Goal: Task Accomplishment & Management: Use online tool/utility

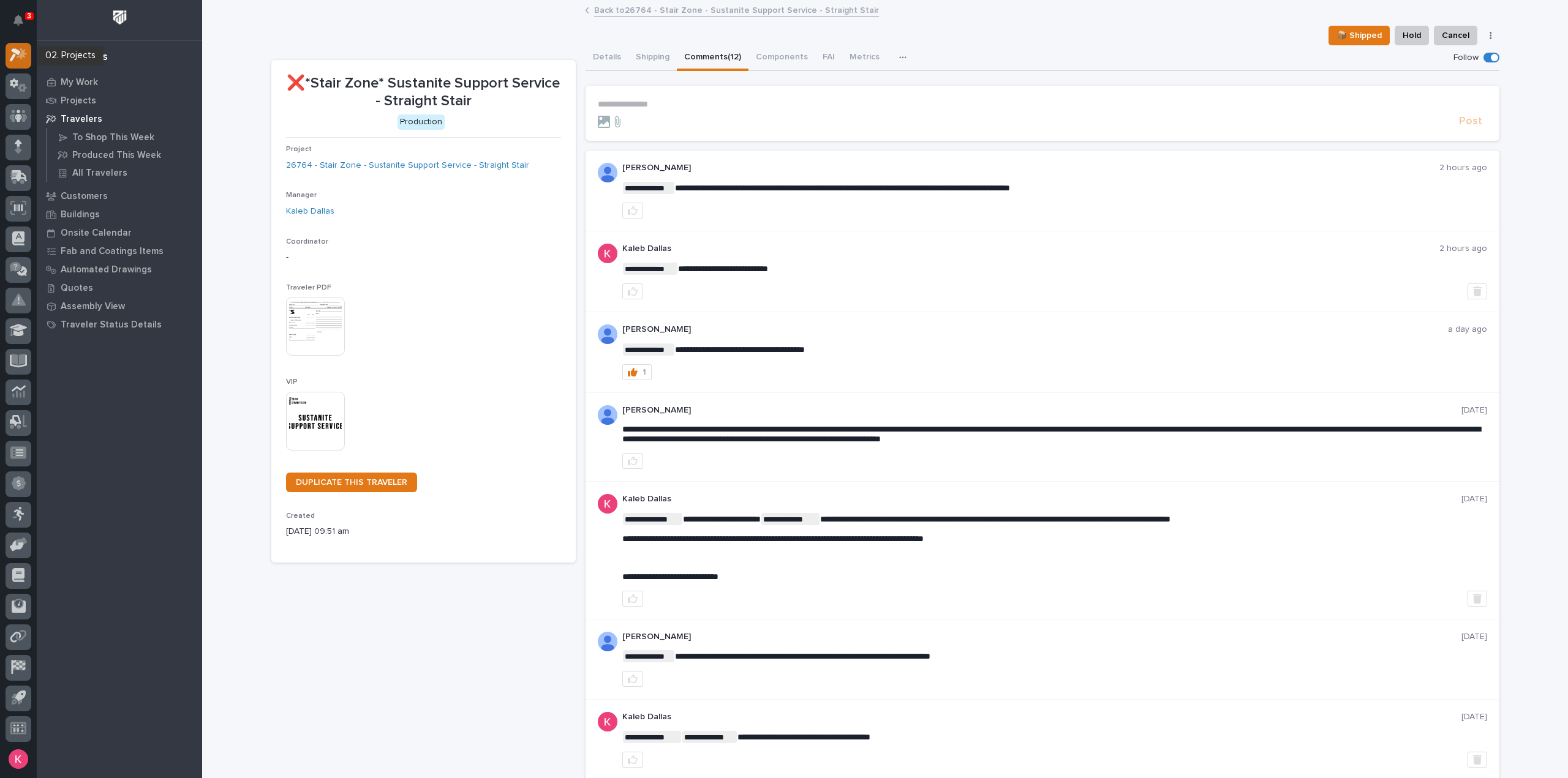
click at [21, 62] on div at bounding box center [18, 55] width 26 height 25
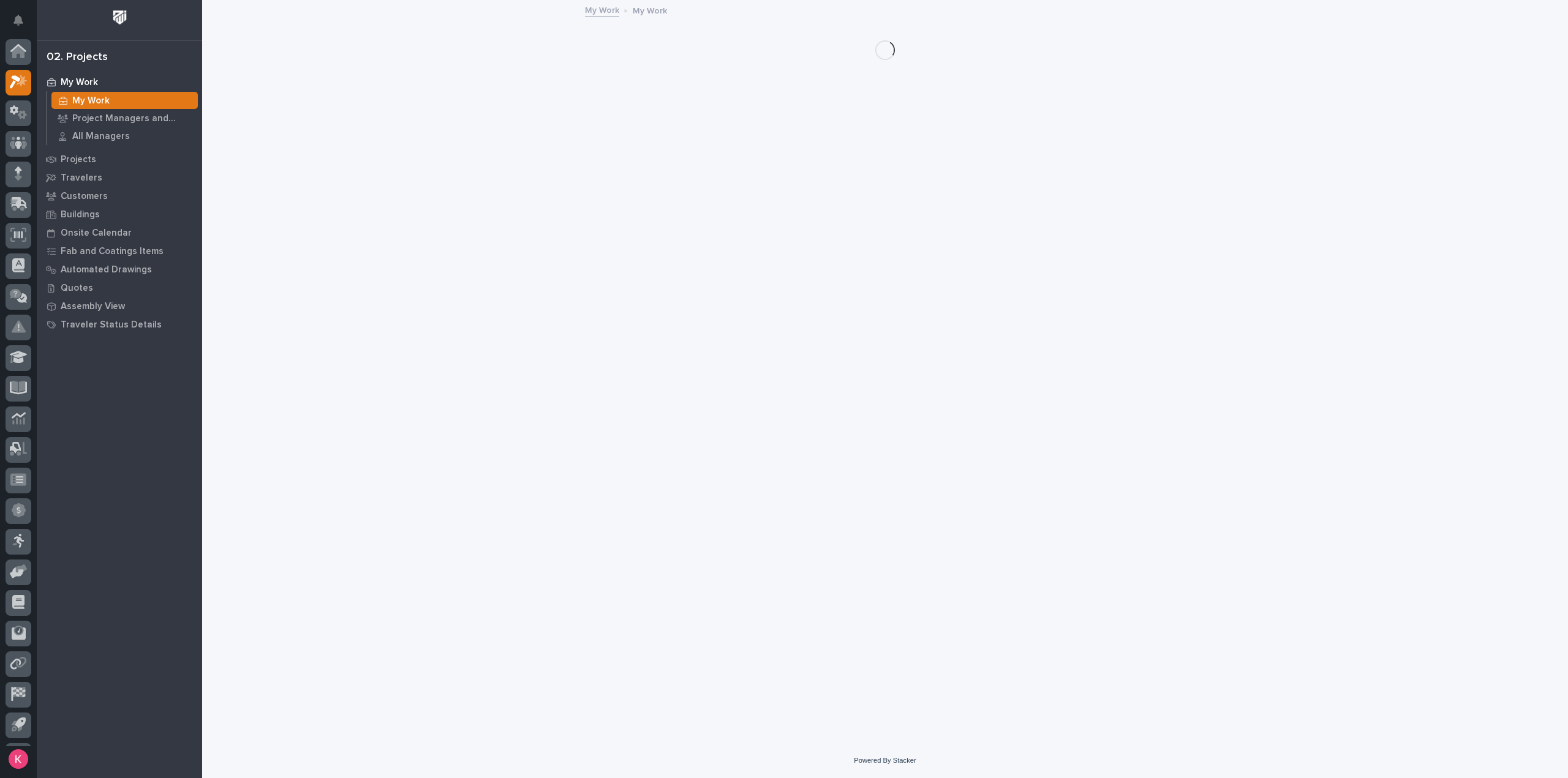
scroll to position [27, 0]
click at [104, 80] on div "My Work" at bounding box center [119, 82] width 160 height 17
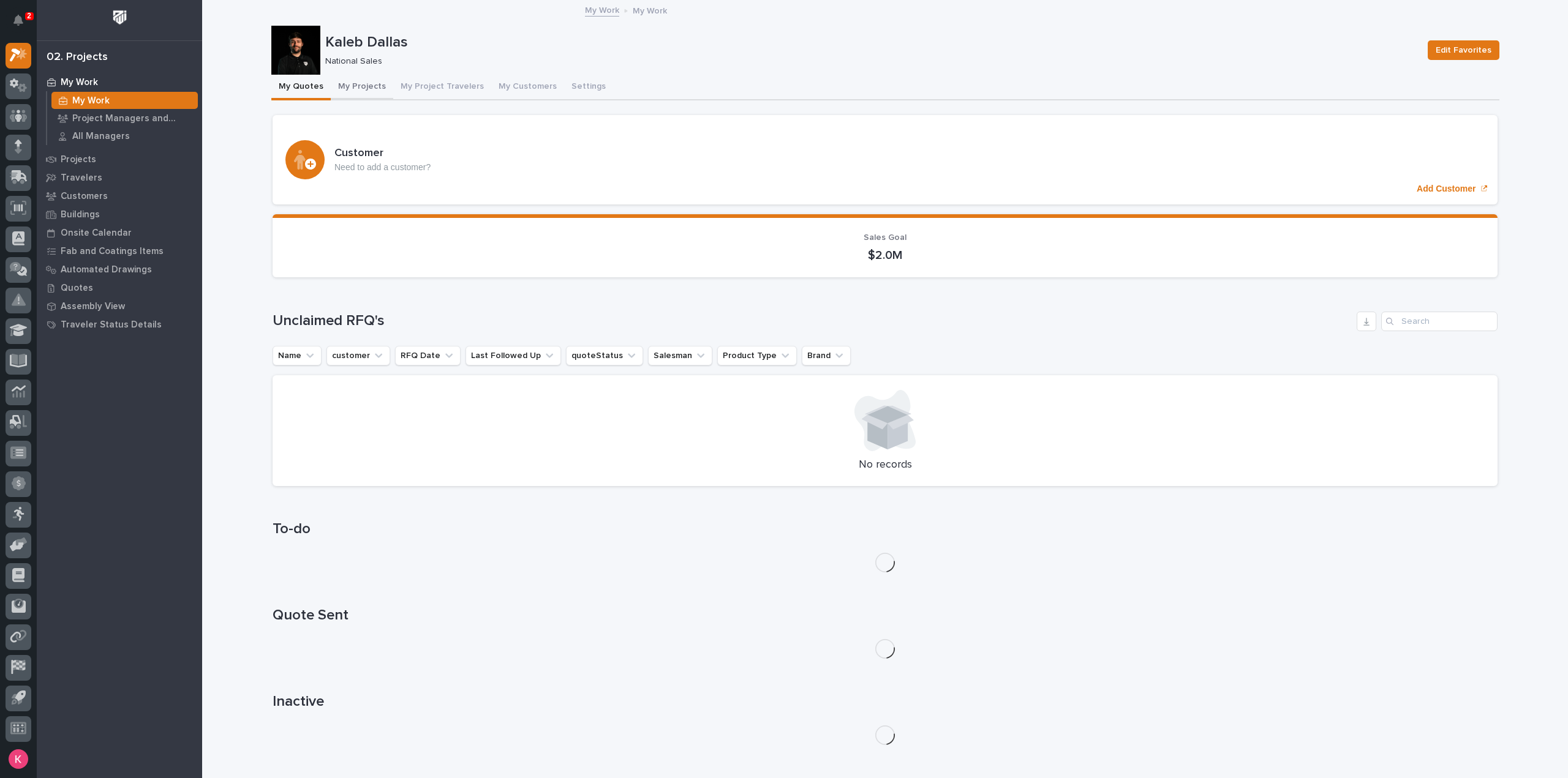
click at [358, 93] on button "My Projects" at bounding box center [362, 87] width 62 height 25
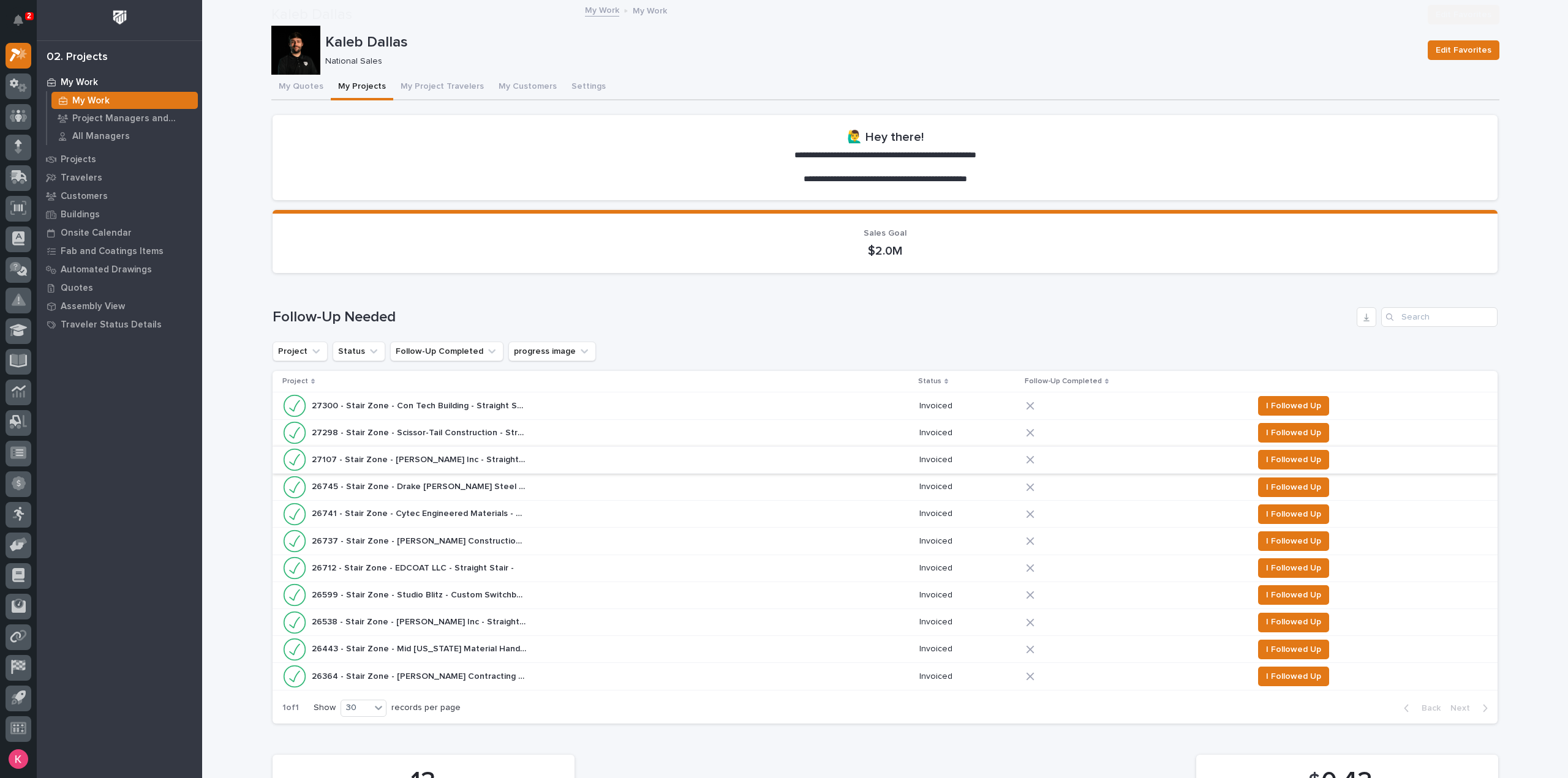
scroll to position [429, 0]
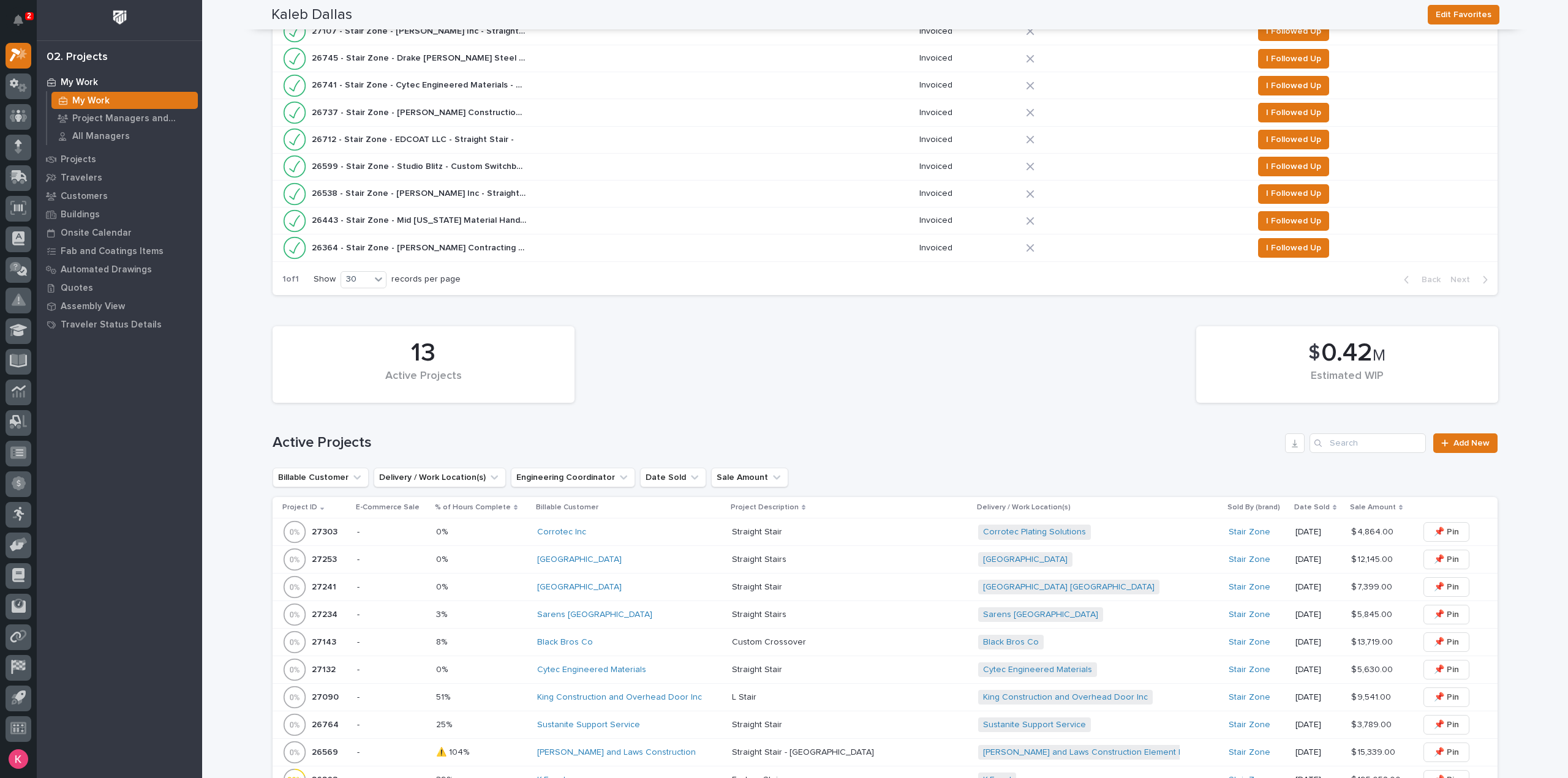
click at [667, 567] on td "Maplewood Academy" at bounding box center [630, 560] width 195 height 27
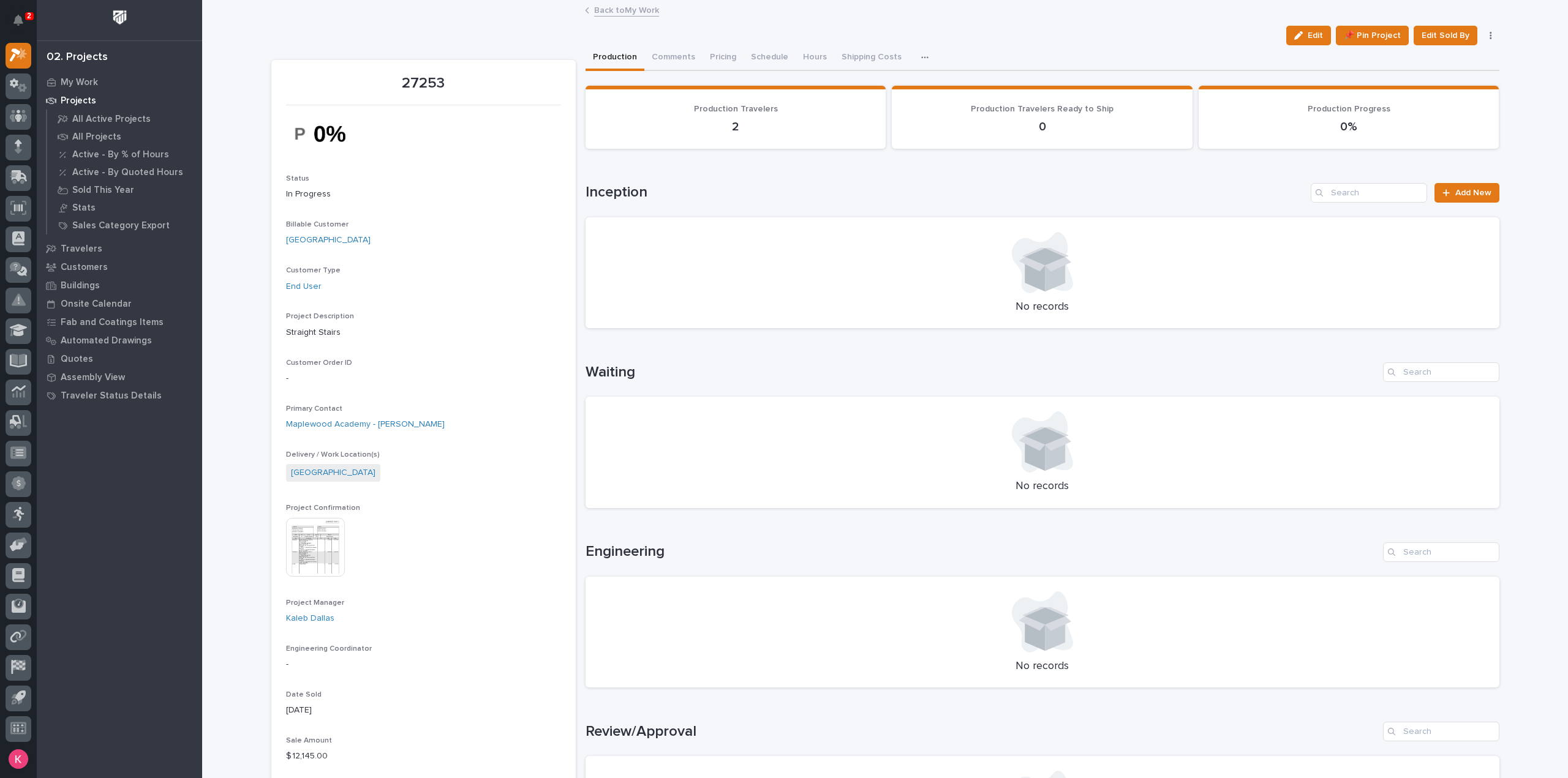
click at [20, 7] on div "2" at bounding box center [21, 19] width 11 height 29
click at [26, 21] on button "Notifications" at bounding box center [18, 20] width 26 height 25
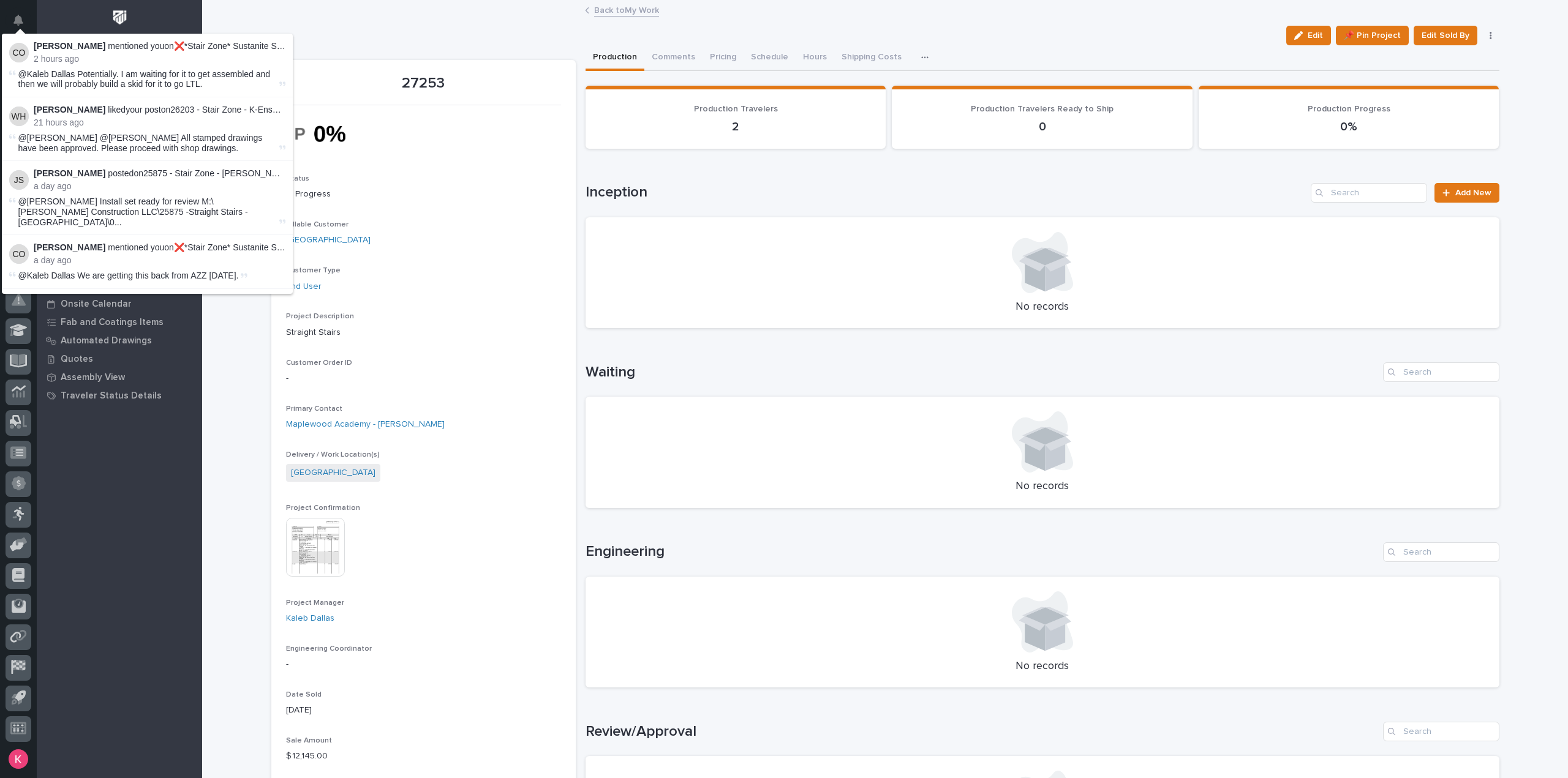
click at [423, 11] on div "Back to My Work" at bounding box center [885, 11] width 1366 height 17
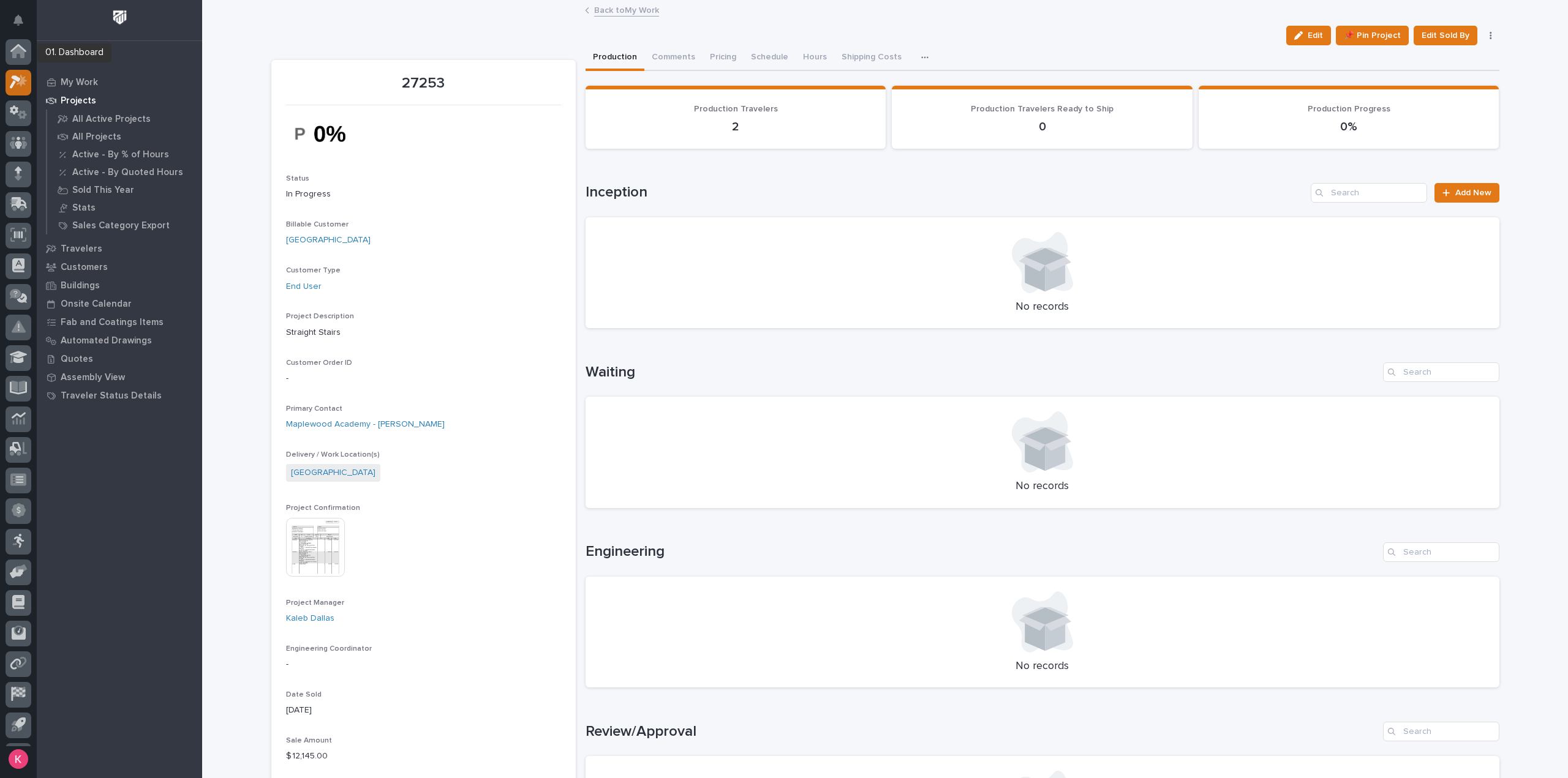
click at [11, 77] on icon at bounding box center [15, 82] width 11 height 13
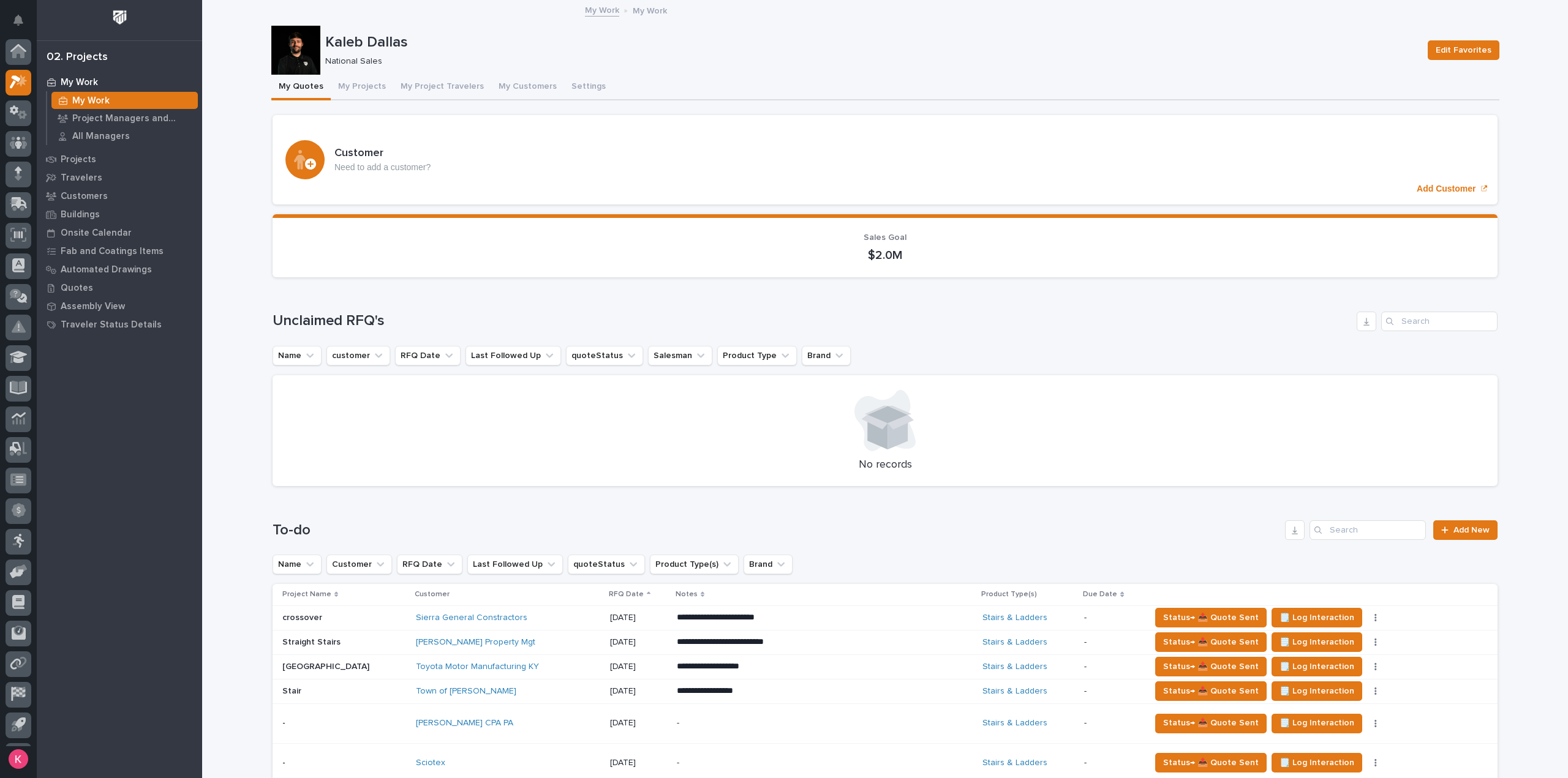
scroll to position [27, 0]
click at [9, 57] on div at bounding box center [18, 55] width 26 height 25
click at [363, 89] on button "My Projects" at bounding box center [362, 87] width 62 height 25
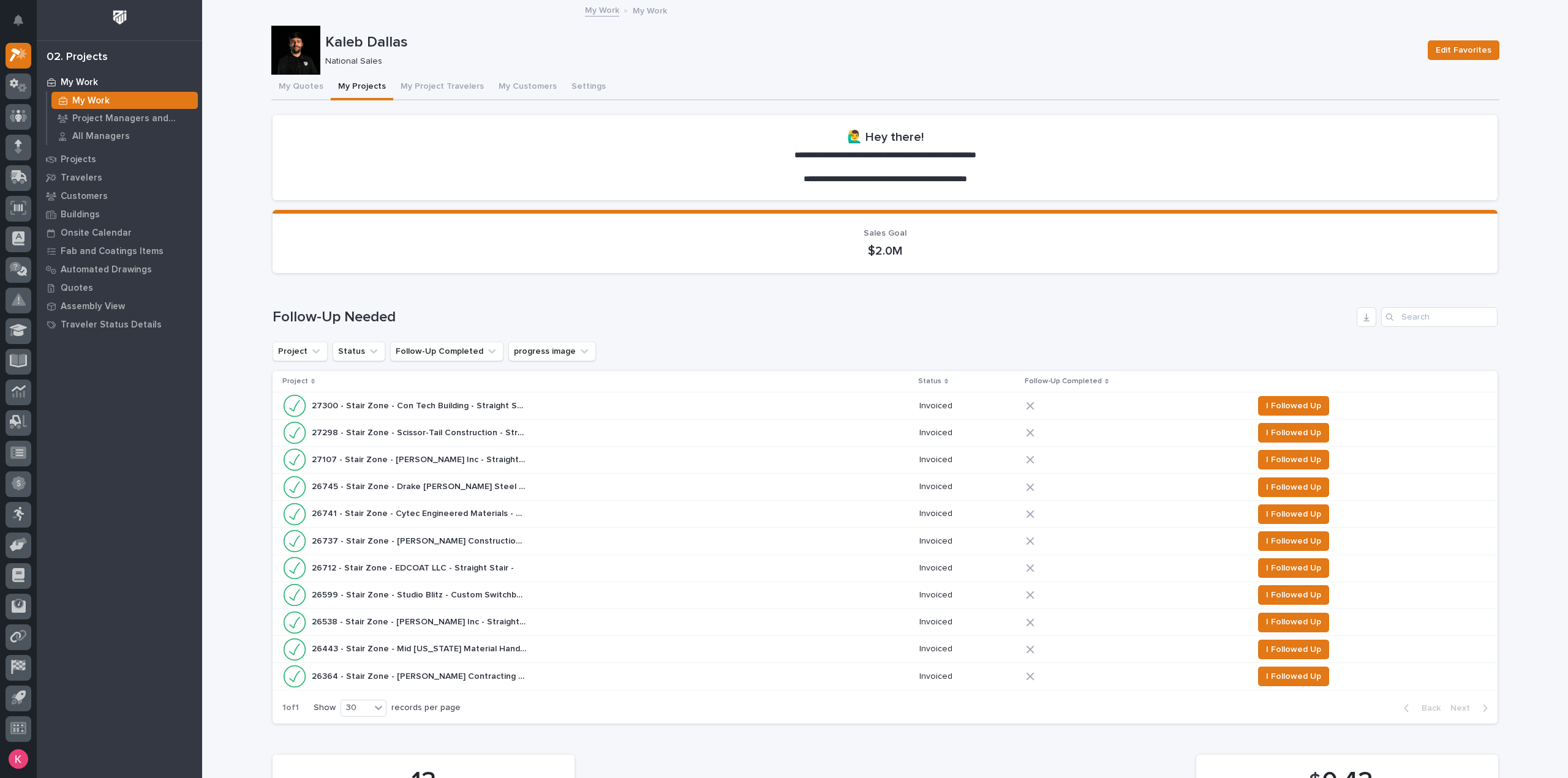
click at [535, 438] on div "27298 - Stair Zone - Scissor-Tail Construction - Straight Stair 27298 - Stair Z…" at bounding box center [596, 433] width 627 height 25
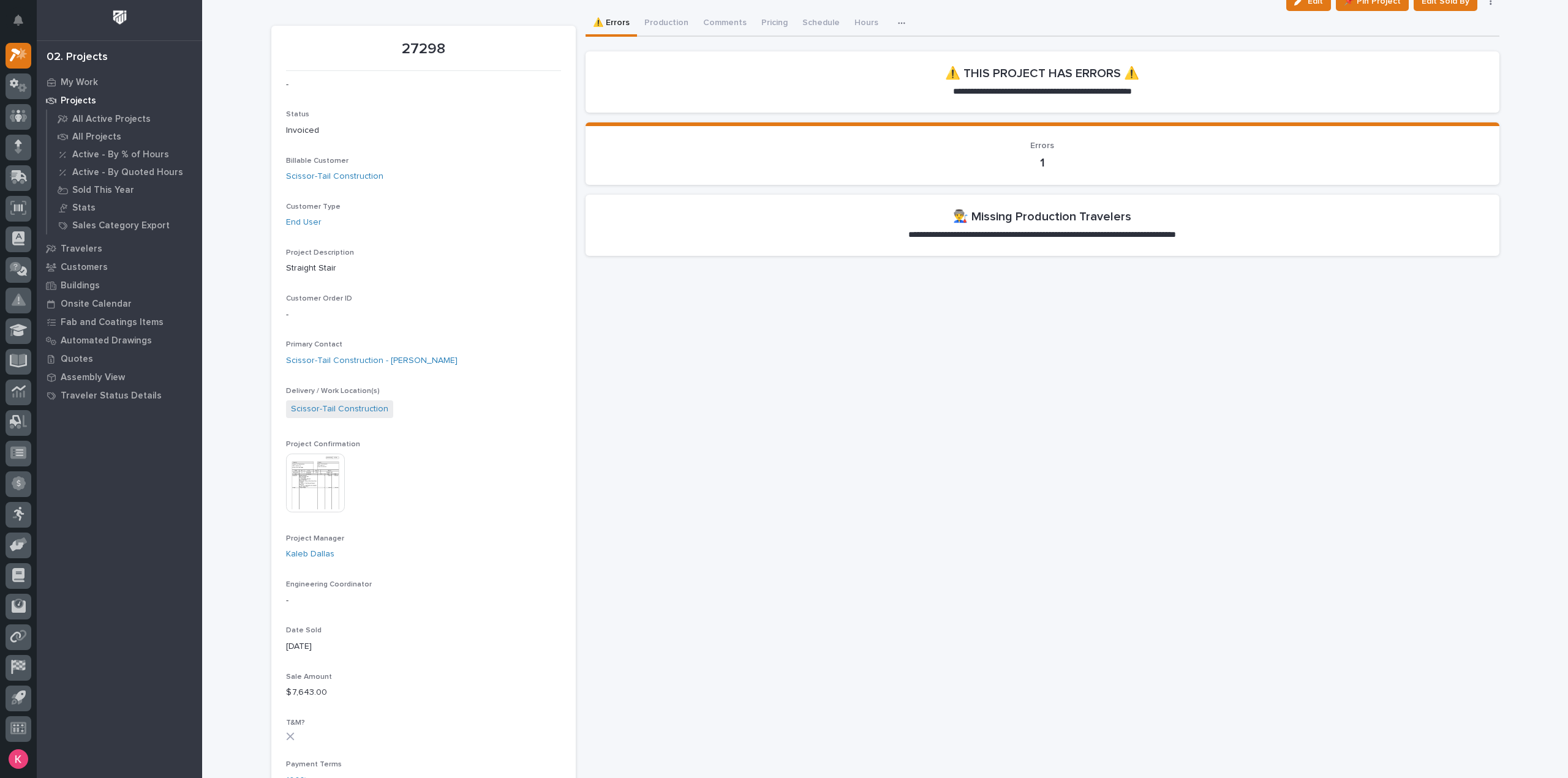
scroll to position [61, 0]
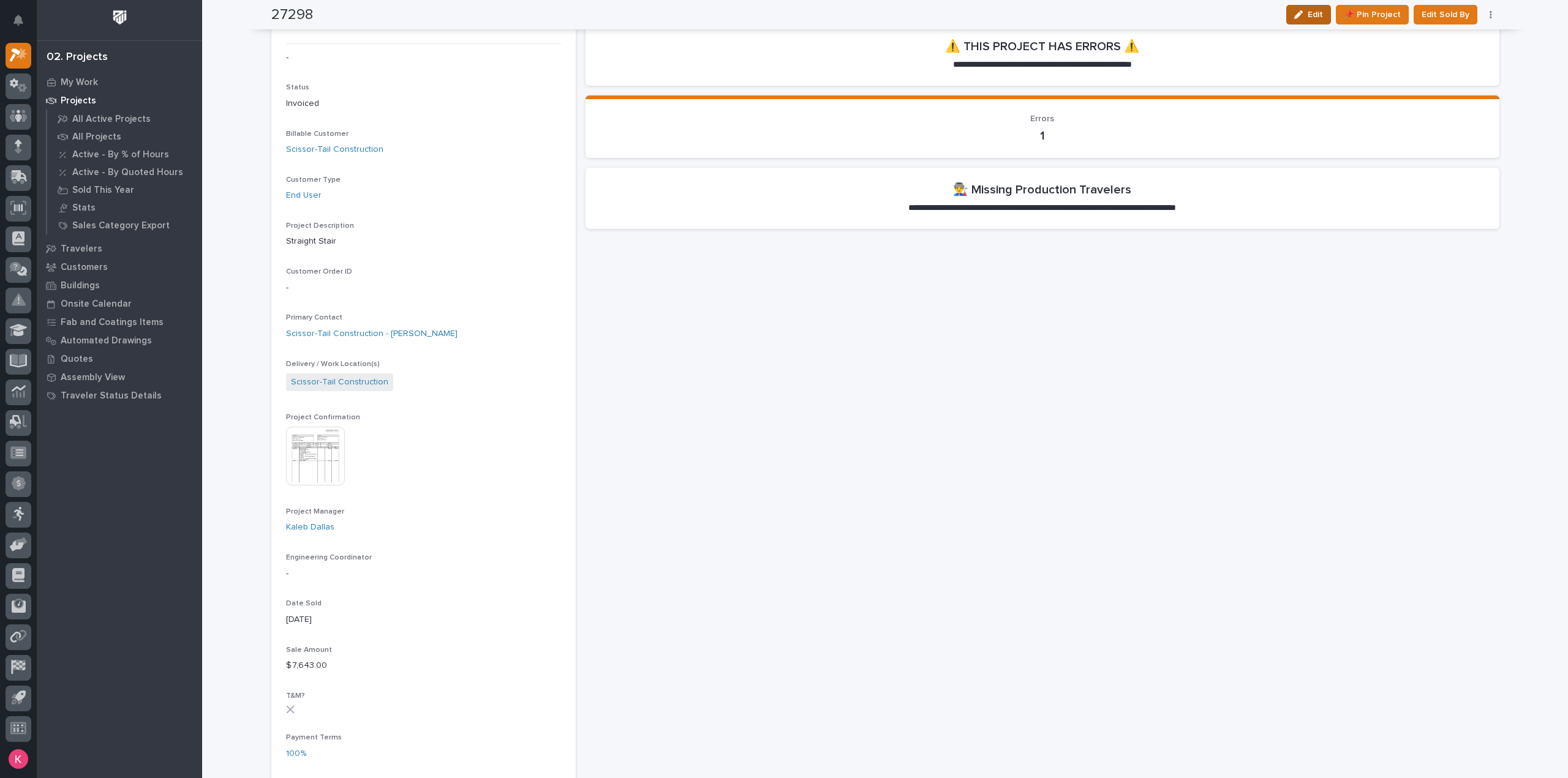
click at [1308, 21] on button "Edit" at bounding box center [1308, 14] width 44 height 20
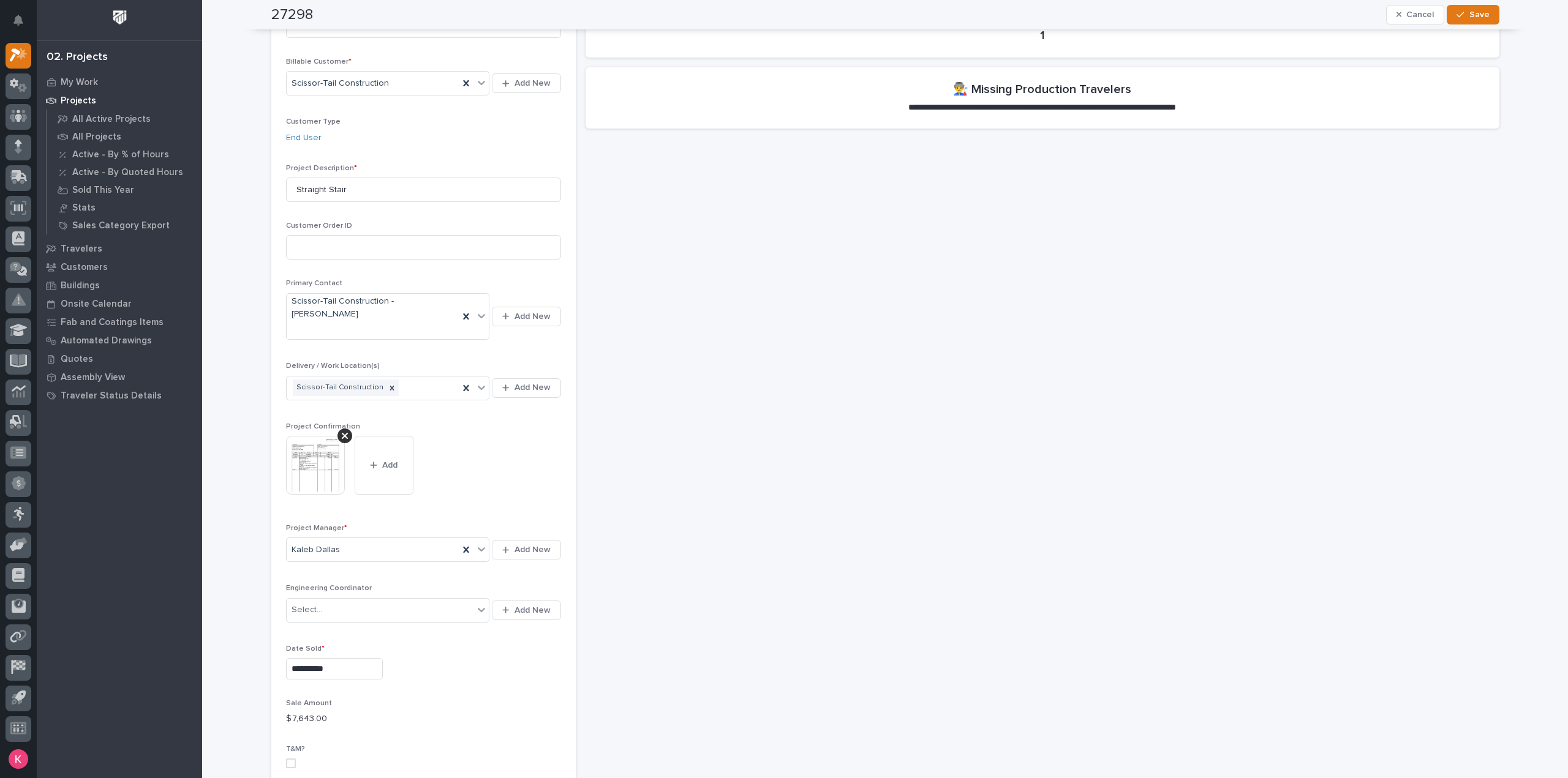
click at [342, 431] on icon at bounding box center [345, 436] width 6 height 9
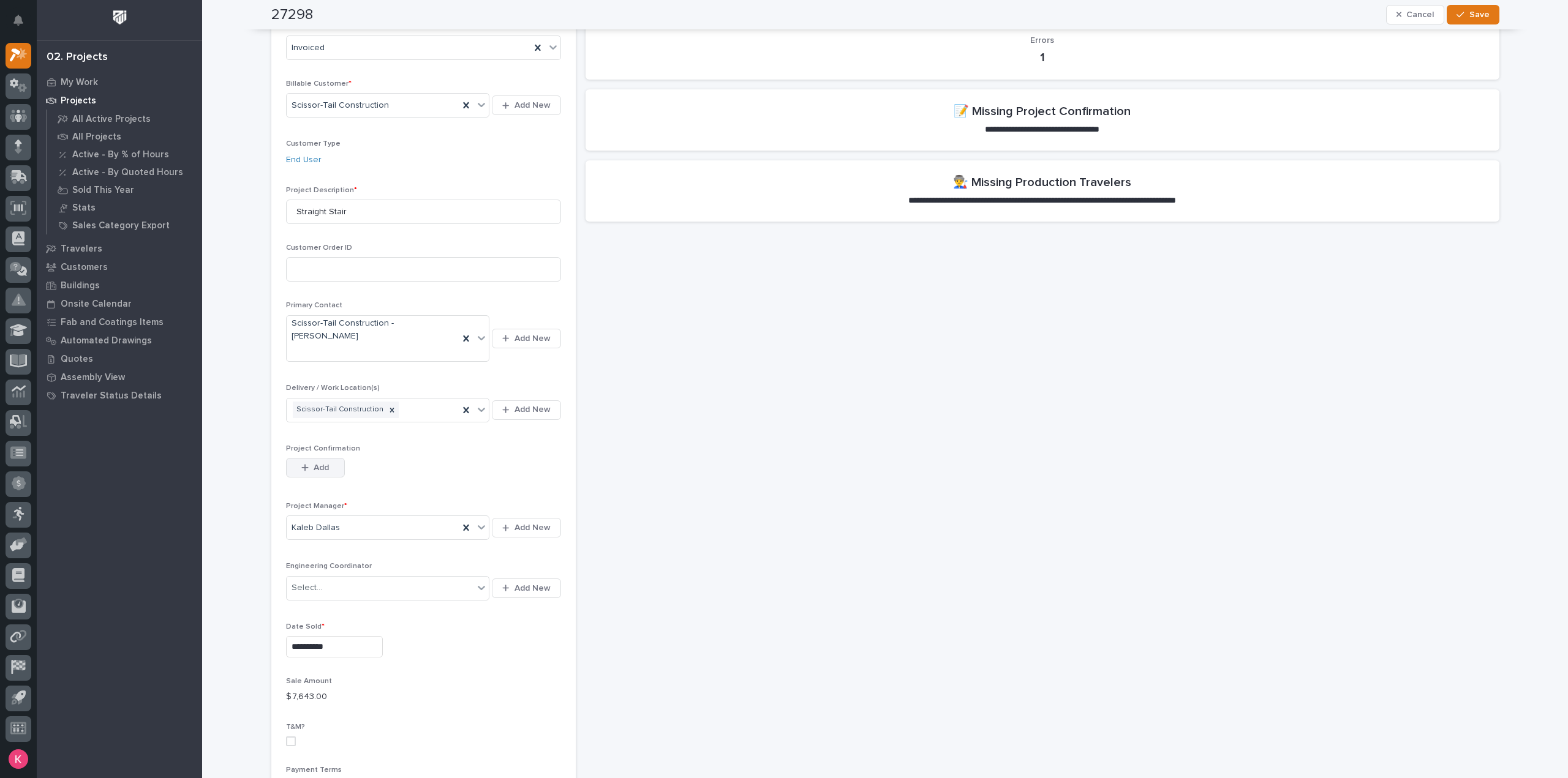
drag, startPoint x: 290, startPoint y: 443, endPoint x: 298, endPoint y: 443, distance: 8.0
click at [290, 458] on button "Add" at bounding box center [315, 467] width 59 height 20
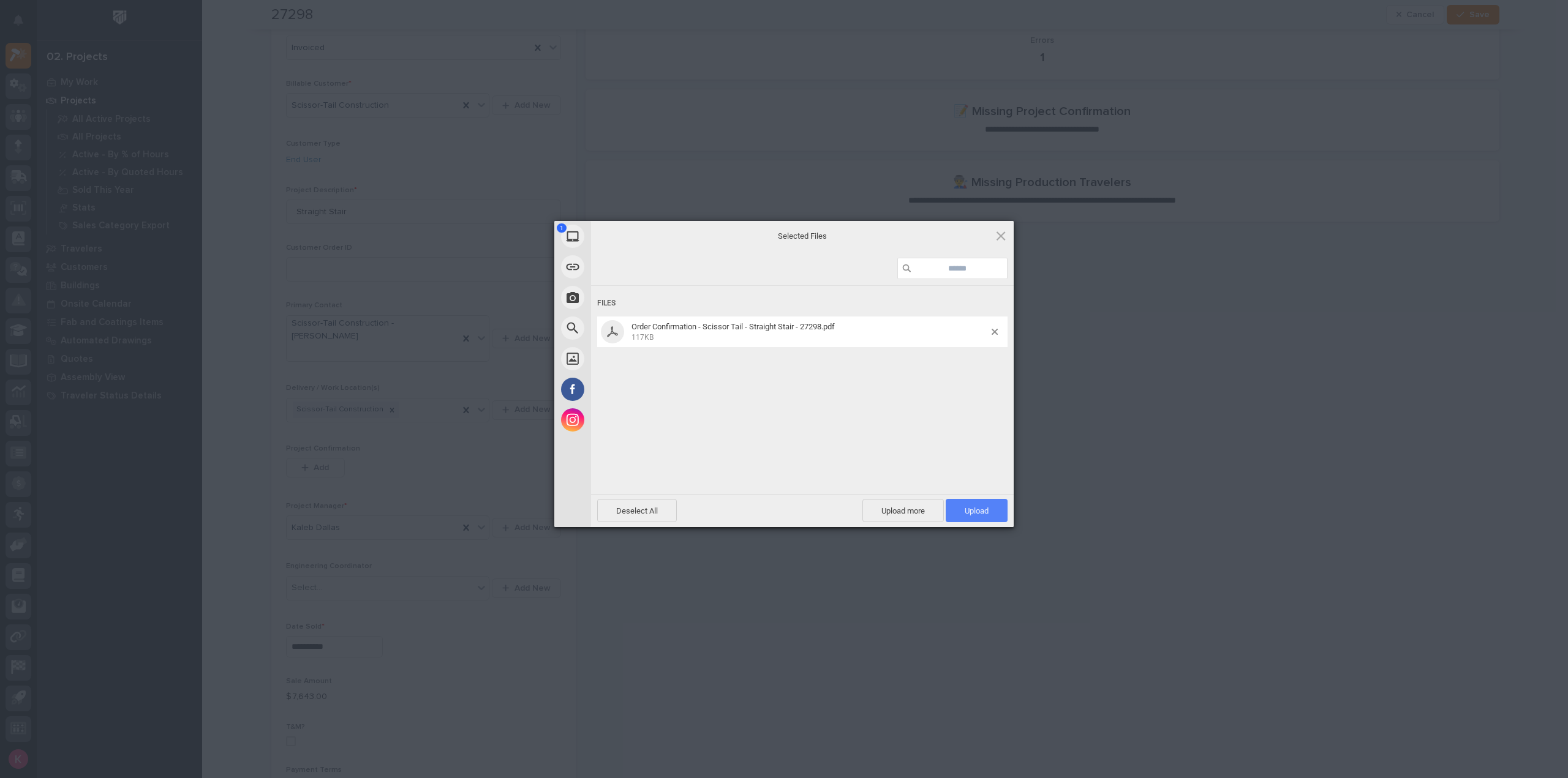
drag, startPoint x: 940, startPoint y: 501, endPoint x: 963, endPoint y: 505, distance: 23.3
click at [953, 502] on div "Upload more Upload 1" at bounding box center [935, 511] width 145 height 24
drag, startPoint x: 990, startPoint y: 510, endPoint x: 977, endPoint y: 524, distance: 19.1
click at [990, 511] on span "Upload 1" at bounding box center [977, 511] width 62 height 24
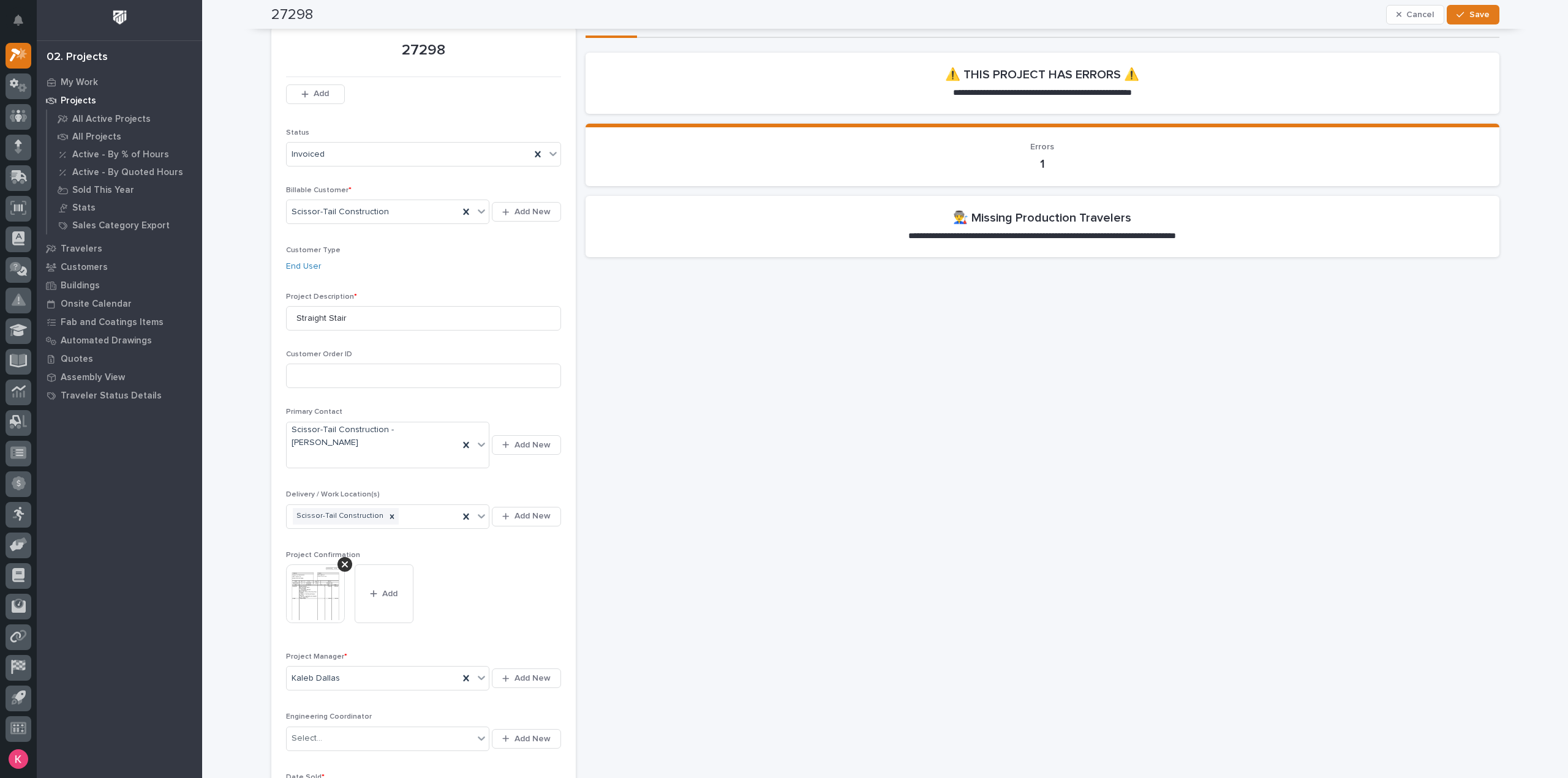
scroll to position [0, 0]
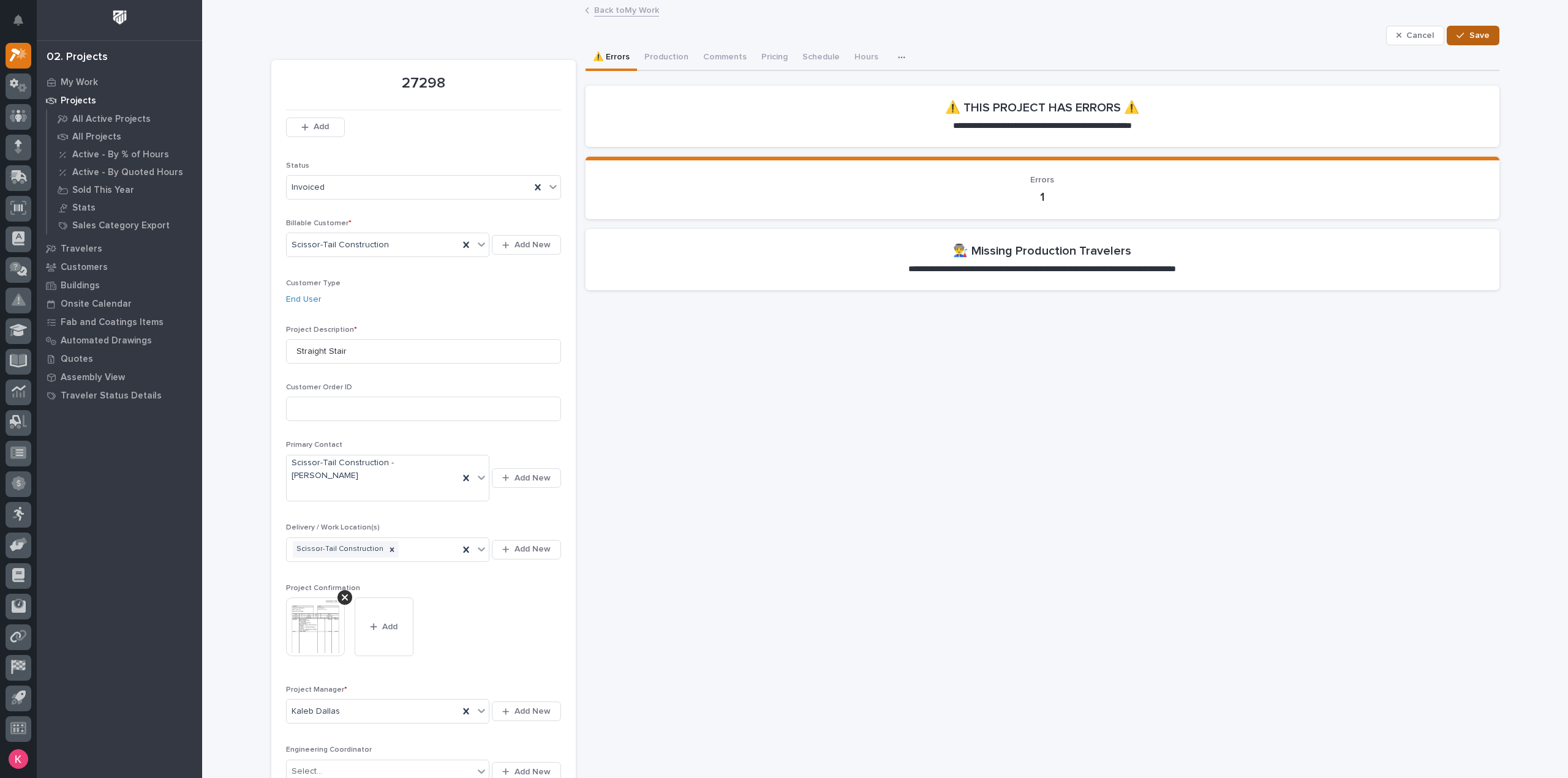
click at [1478, 33] on span "Save" at bounding box center [1479, 36] width 20 height 11
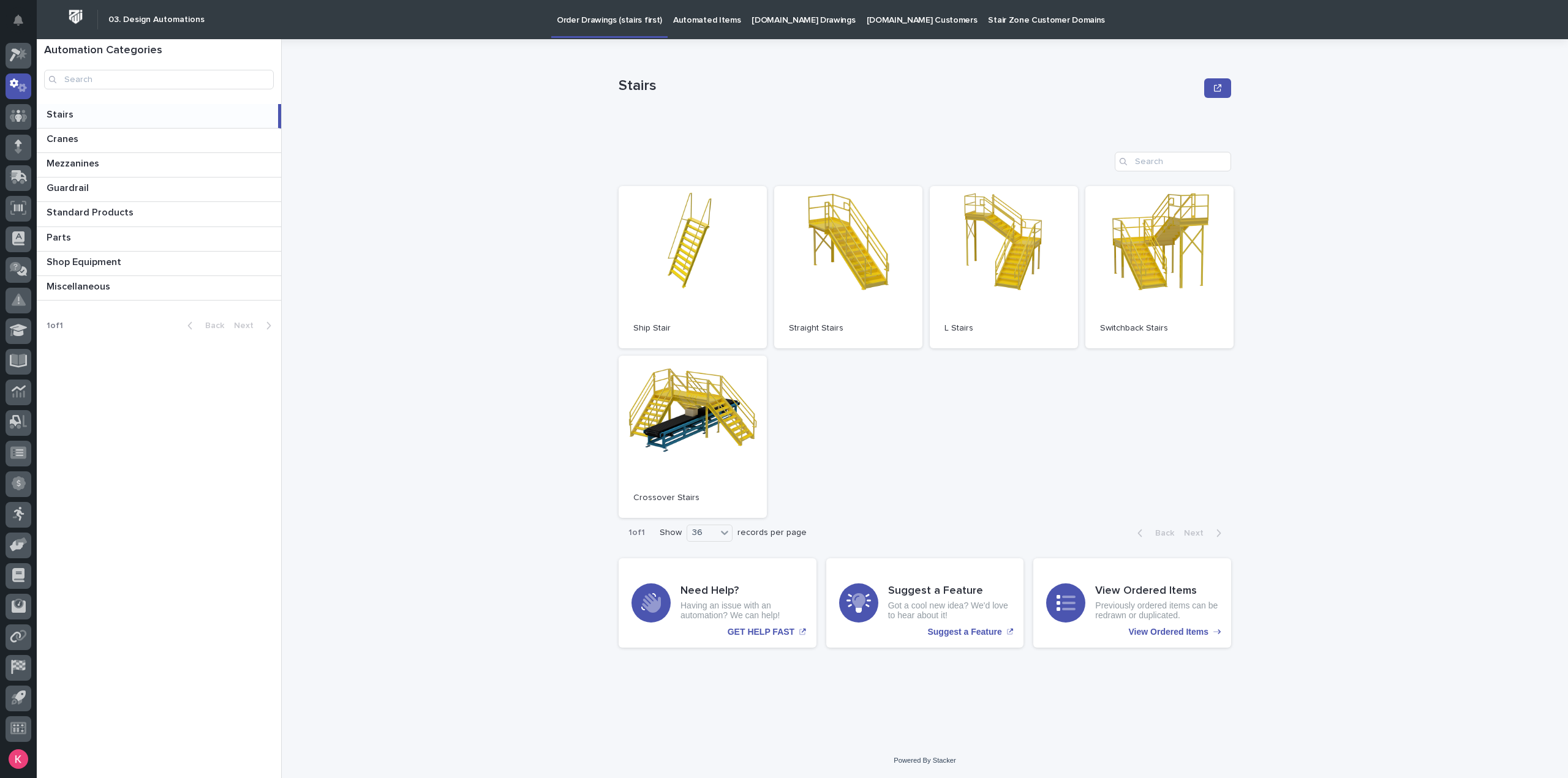
click at [717, 24] on p "Automated Items" at bounding box center [707, 12] width 67 height 25
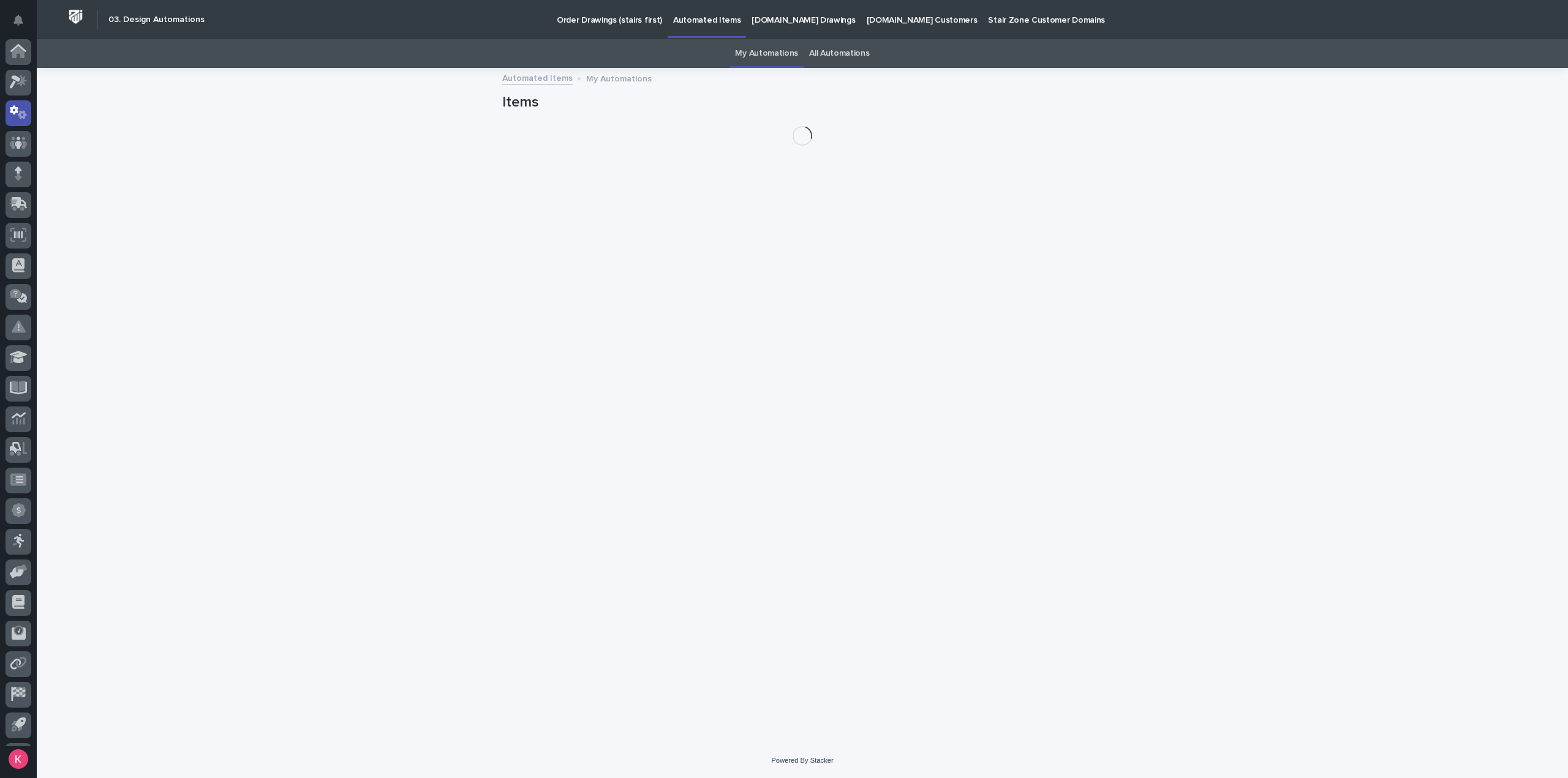
scroll to position [27, 0]
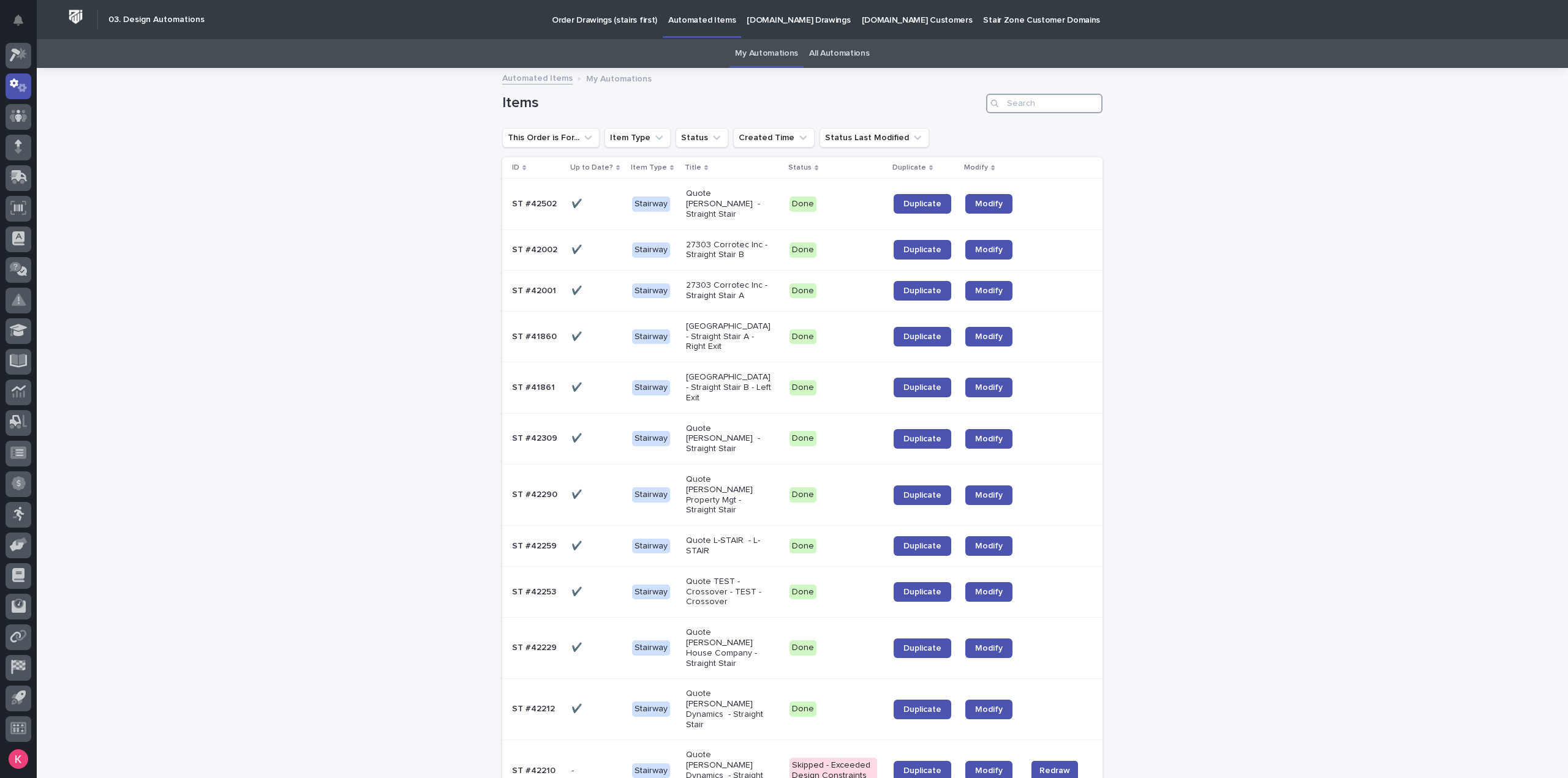
click at [1028, 106] on input "Search" at bounding box center [1044, 103] width 116 height 20
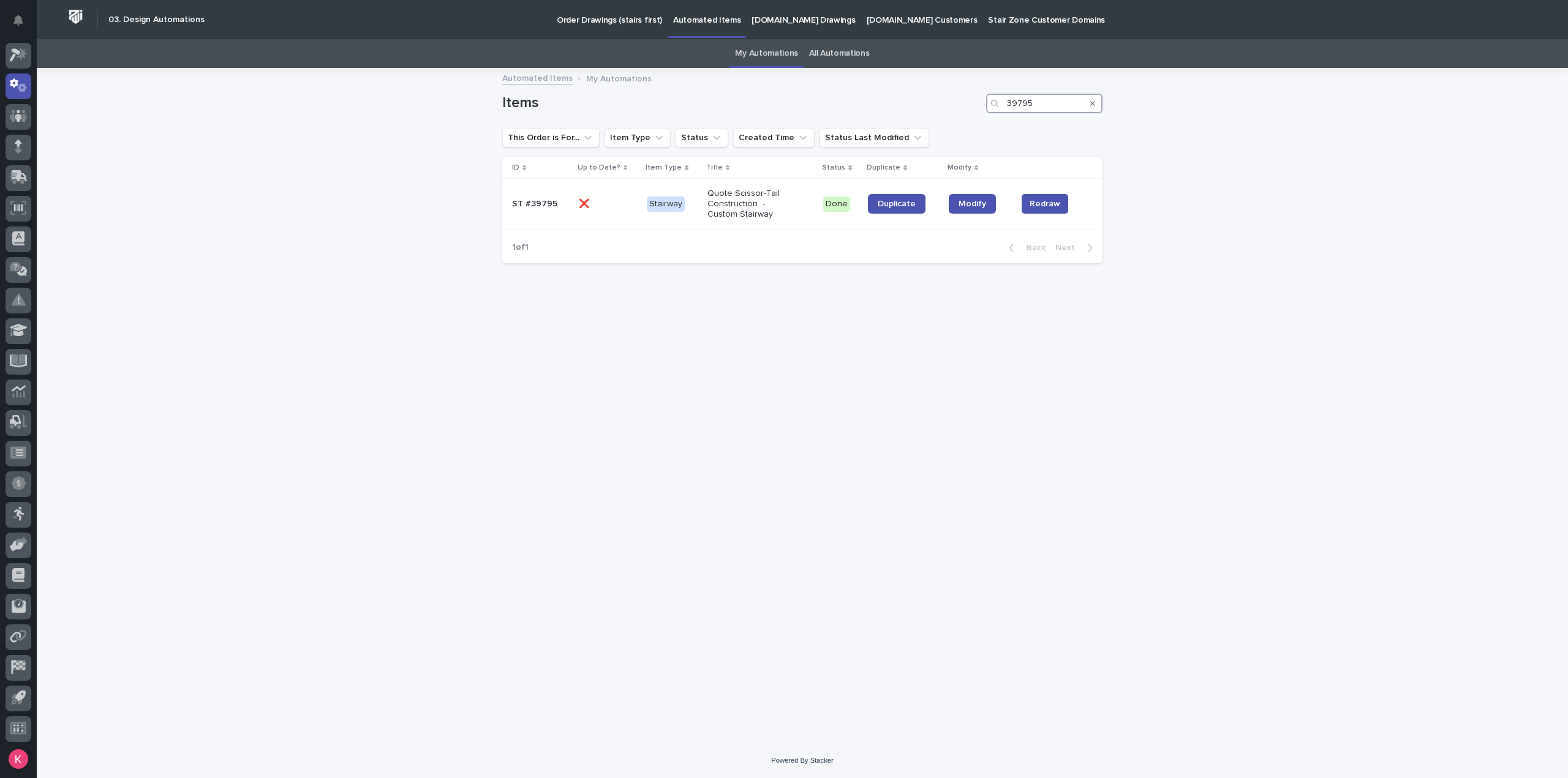
type input "39795"
click at [980, 211] on link "Modify" at bounding box center [973, 204] width 47 height 20
click at [912, 206] on link "Duplicate" at bounding box center [896, 204] width 58 height 20
drag, startPoint x: 1032, startPoint y: 101, endPoint x: 958, endPoint y: 118, distance: 75.9
click at [947, 104] on div "Items 39795" at bounding box center [803, 103] width 601 height 20
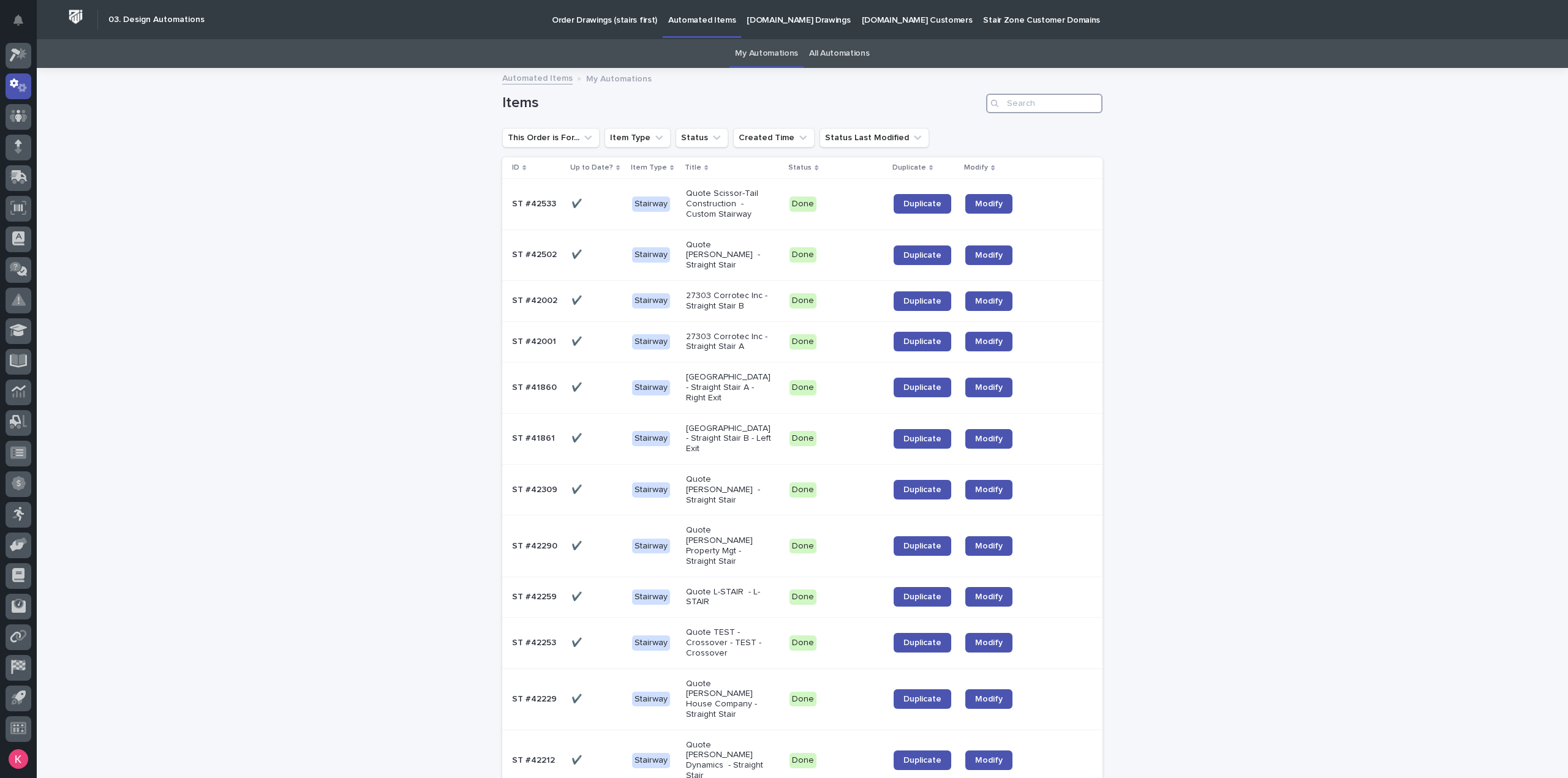
click at [1035, 103] on input "Search" at bounding box center [1044, 103] width 116 height 20
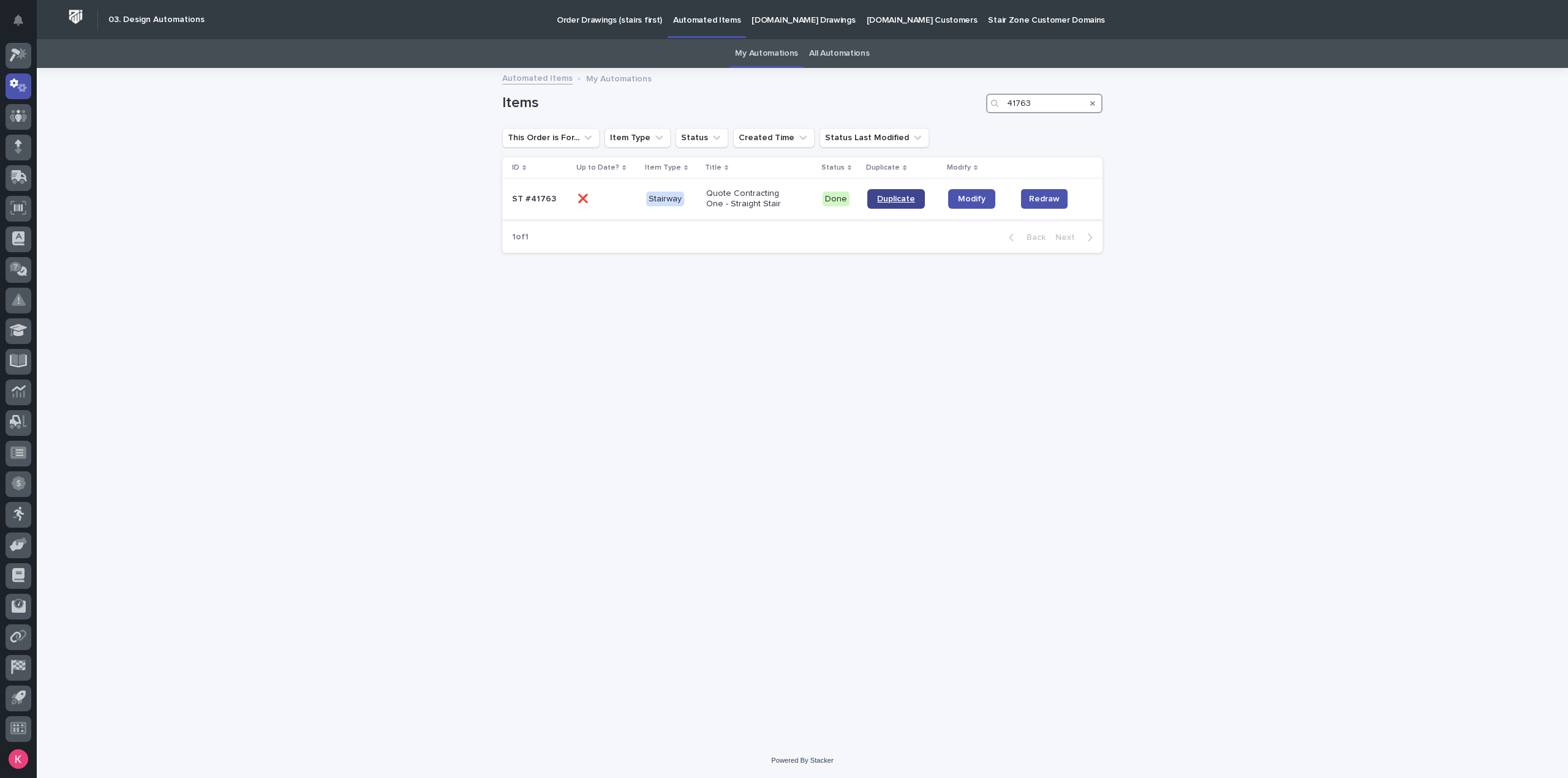
type input "41763"
click at [887, 204] on link "Duplicate" at bounding box center [895, 198] width 58 height 20
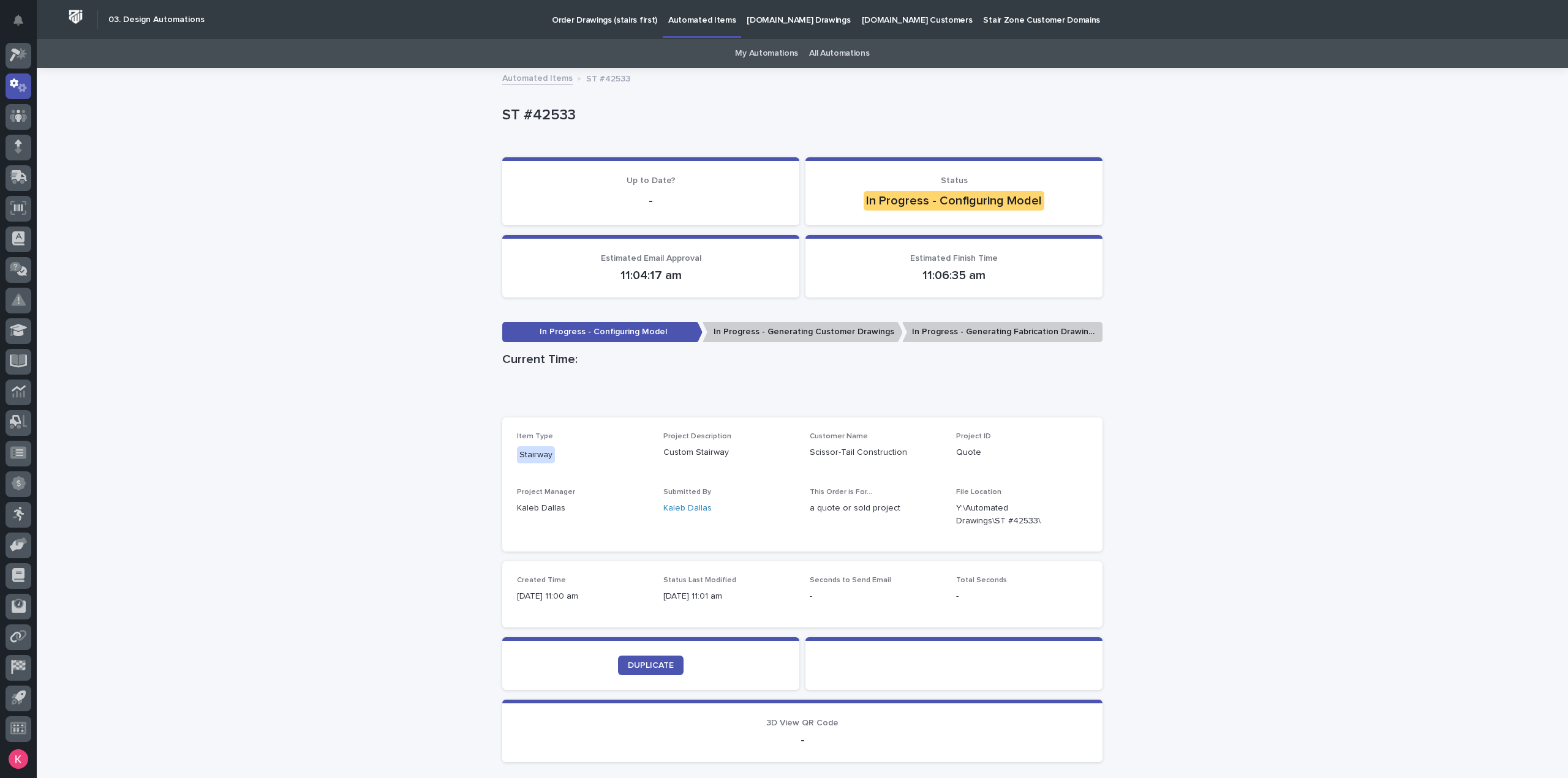
click at [302, 360] on div "Loading... Saving… Loading... Saving… ST #42533 ST #42533 Sorry, there was an e…" at bounding box center [802, 451] width 1531 height 765
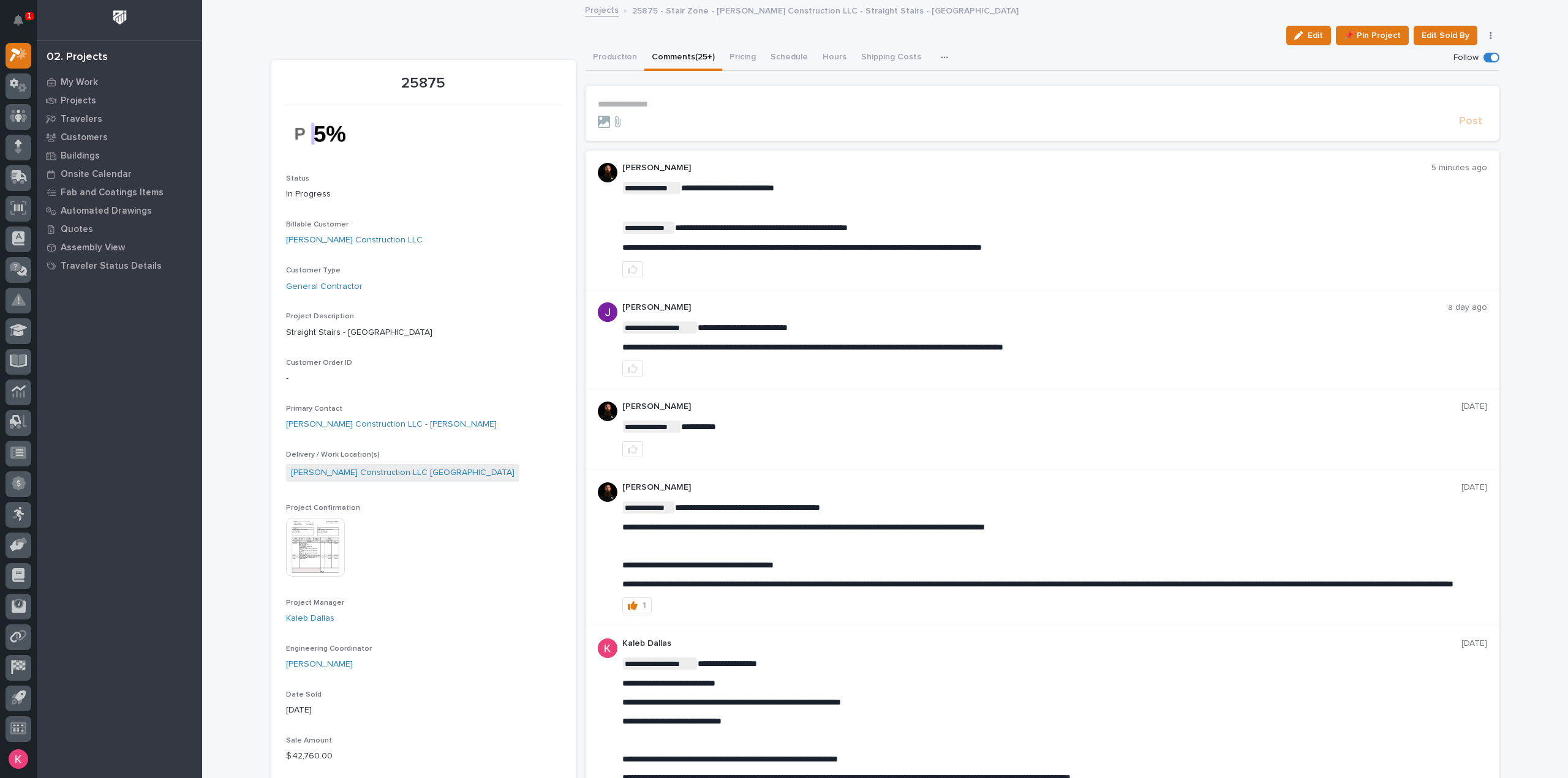
click at [632, 263] on button "button" at bounding box center [633, 269] width 21 height 16
drag, startPoint x: 615, startPoint y: 248, endPoint x: 1067, endPoint y: 244, distance: 452.0
click at [1067, 244] on div "**********" at bounding box center [1043, 221] width 914 height 140
click at [1072, 246] on p "**********" at bounding box center [1055, 247] width 865 height 10
click at [1075, 267] on div "1" at bounding box center [1055, 269] width 865 height 16
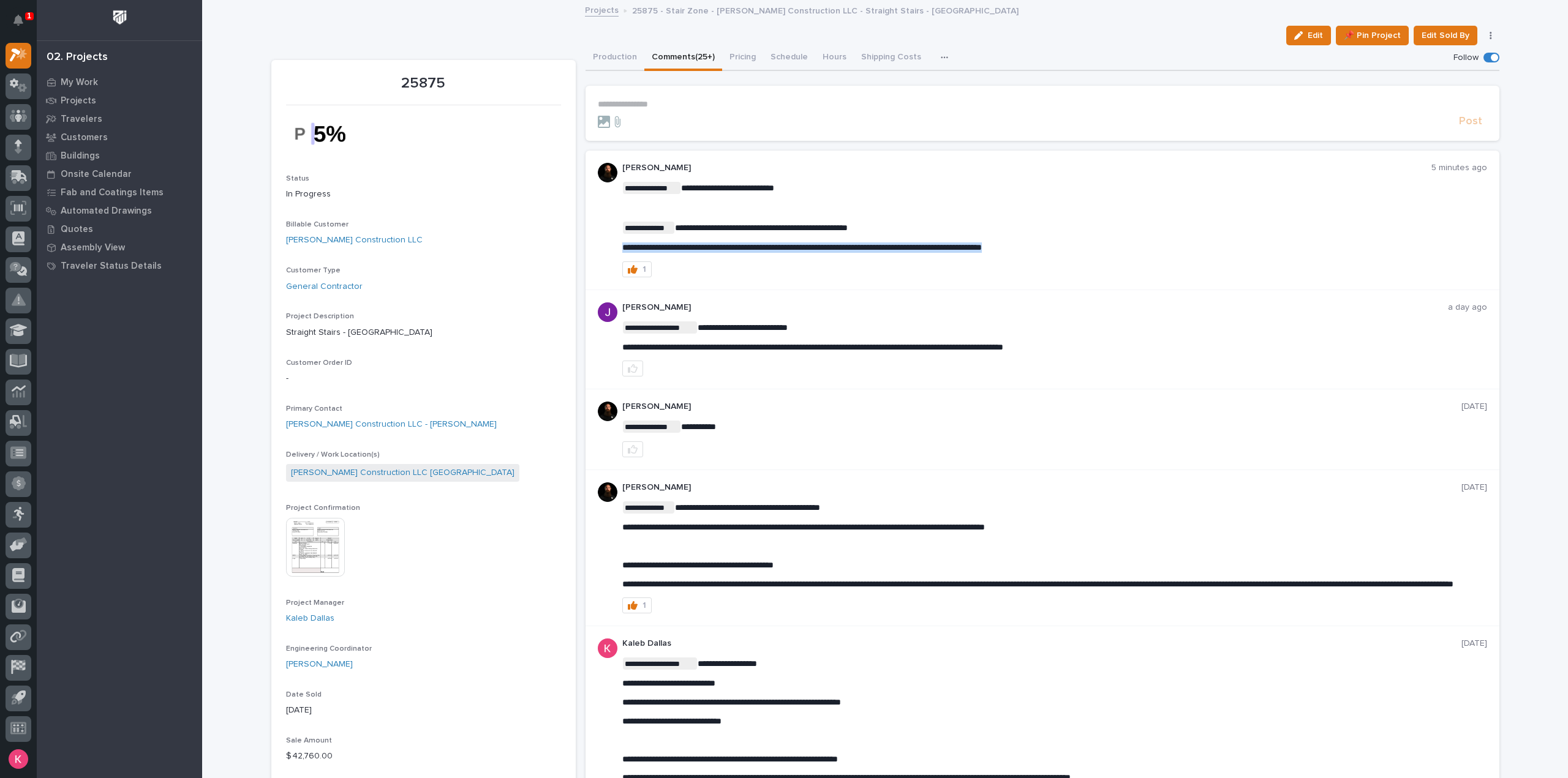
drag, startPoint x: 1072, startPoint y: 245, endPoint x: 607, endPoint y: 241, distance: 465.0
click at [607, 241] on div "**********" at bounding box center [1043, 221] width 914 height 140
copy span "**********"
